Goal: Task Accomplishment & Management: Use online tool/utility

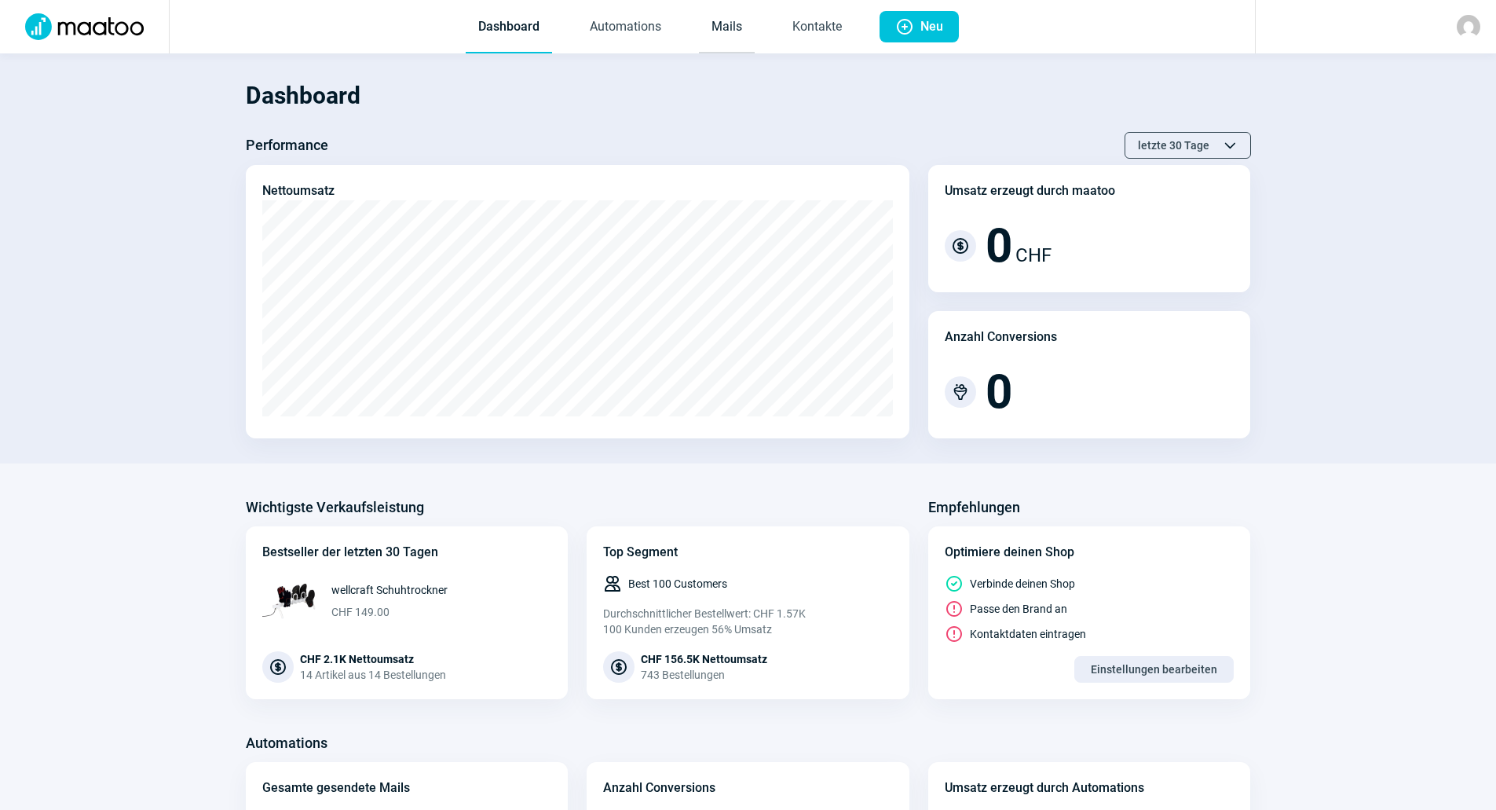
click at [734, 31] on link "Mails" at bounding box center [727, 28] width 56 height 52
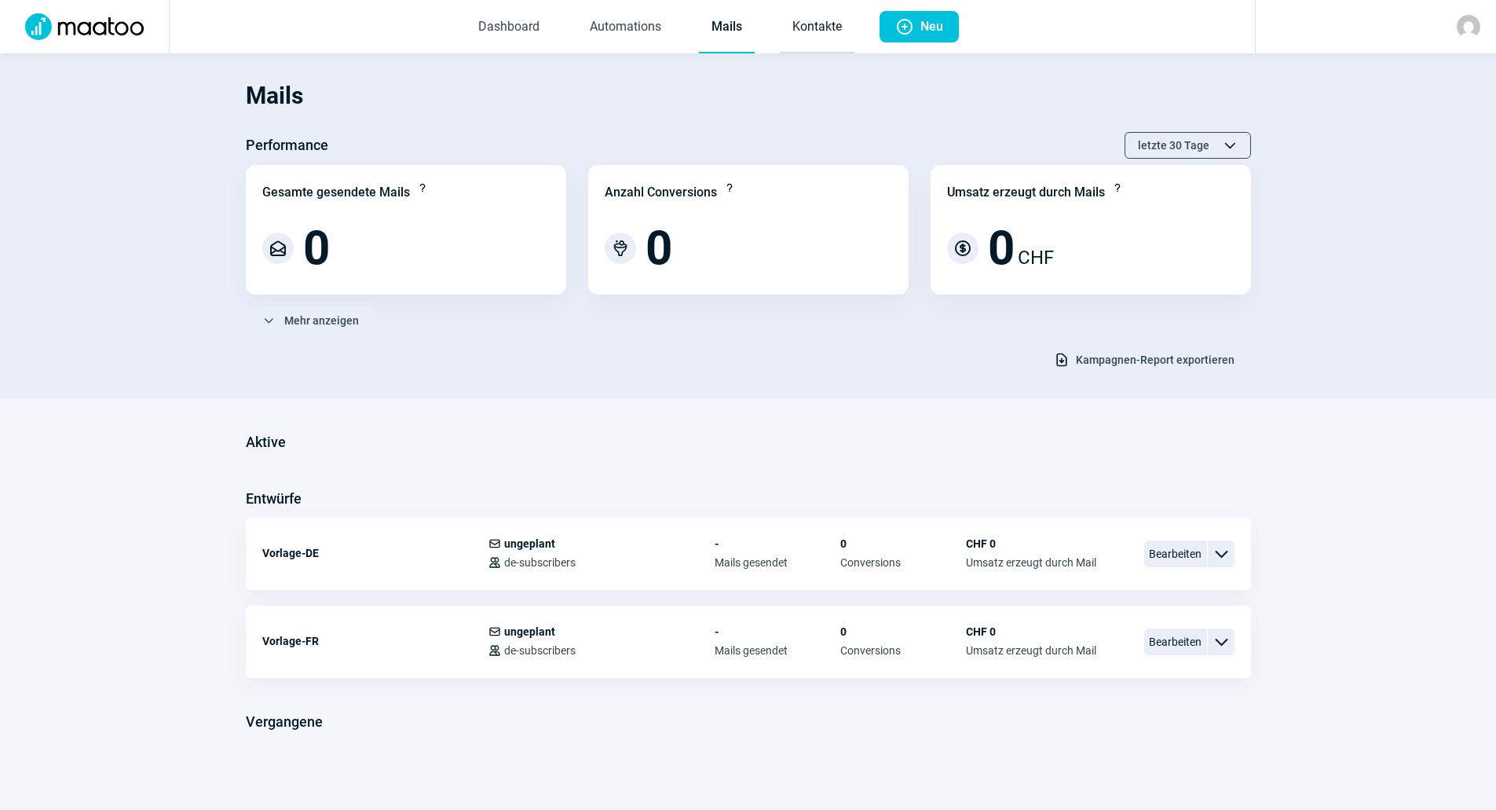
click at [822, 17] on link "Kontakte" at bounding box center [817, 28] width 75 height 52
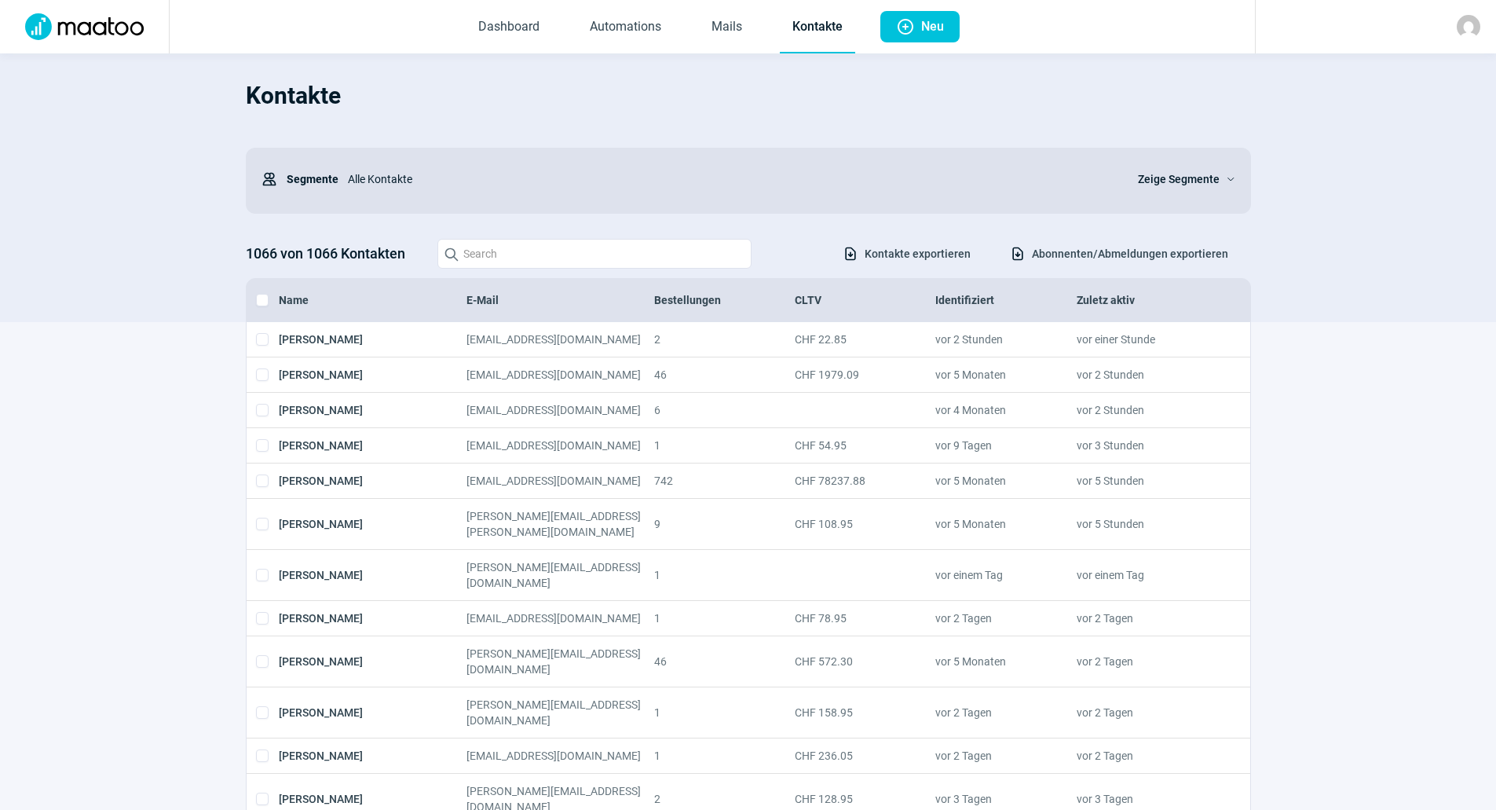
click at [1049, 251] on span "Abonnenten/Abmeldungen exportieren" at bounding box center [1130, 253] width 196 height 25
click at [1176, 181] on span "Zeige Segmente" at bounding box center [1179, 179] width 82 height 19
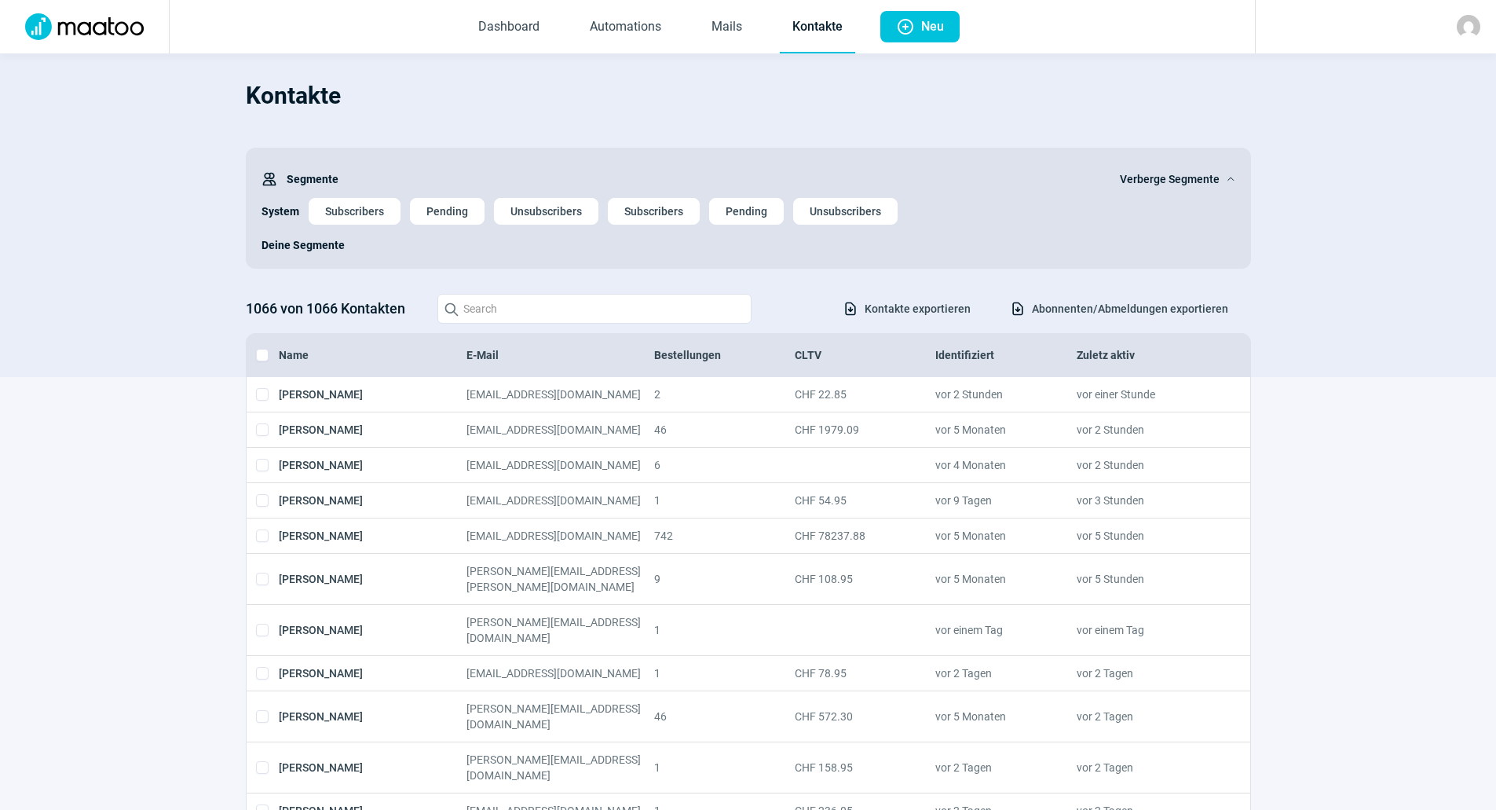
click at [306, 210] on div "System Subscribers Pending Unsubscribers Subscribers Pending Unsubscribers" at bounding box center [748, 211] width 974 height 27
click at [344, 211] on span "Subscribers" at bounding box center [354, 211] width 59 height 25
